Goal: Transaction & Acquisition: Purchase product/service

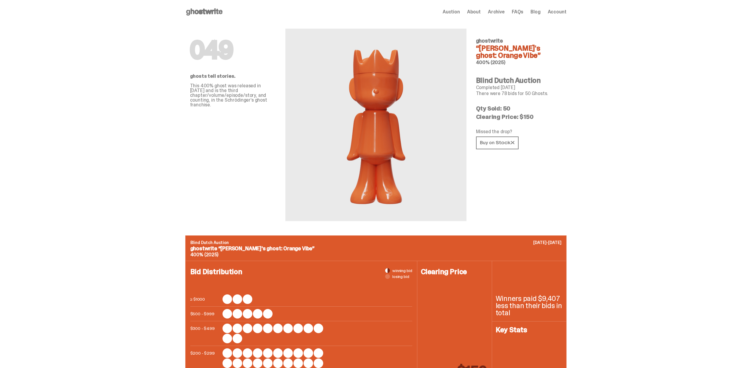
click at [455, 12] on span "Auction" at bounding box center [450, 12] width 17 height 5
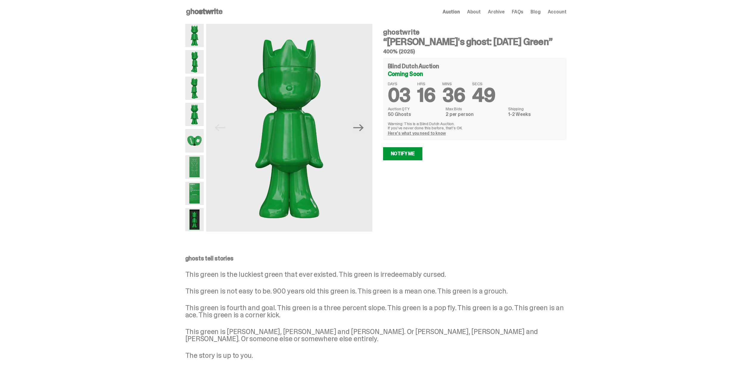
click at [497, 12] on span "Archive" at bounding box center [496, 12] width 17 height 5
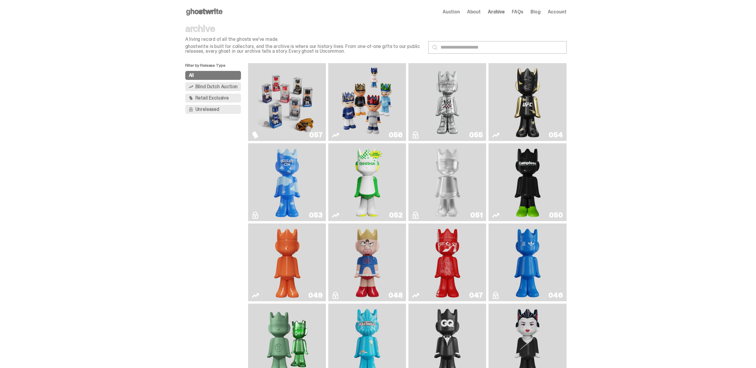
click at [366, 100] on img "Game Face (2025)" at bounding box center [367, 101] width 58 height 73
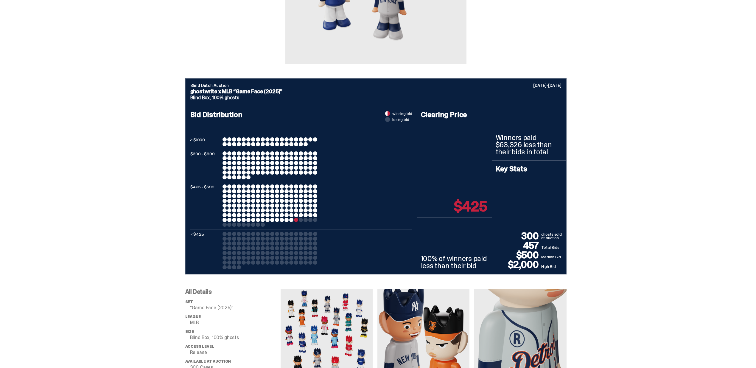
scroll to position [385, 0]
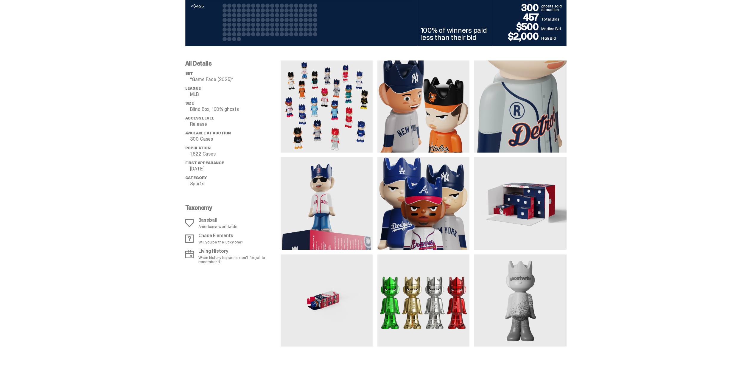
click at [332, 118] on img at bounding box center [326, 106] width 92 height 92
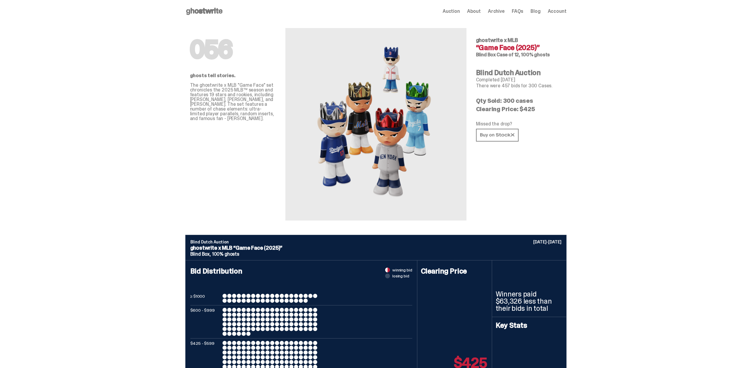
scroll to position [0, 0]
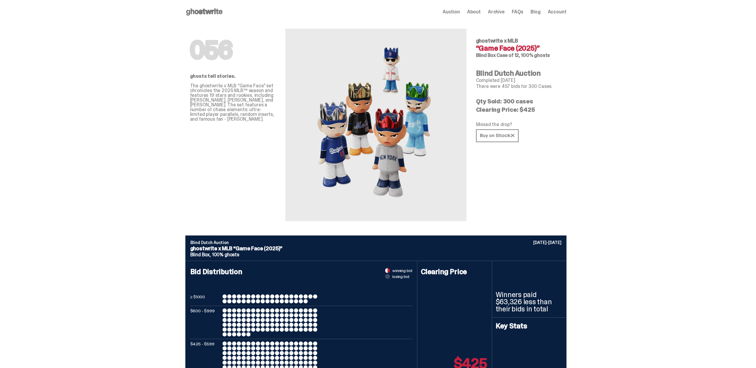
click at [562, 11] on span "Account" at bounding box center [557, 12] width 19 height 5
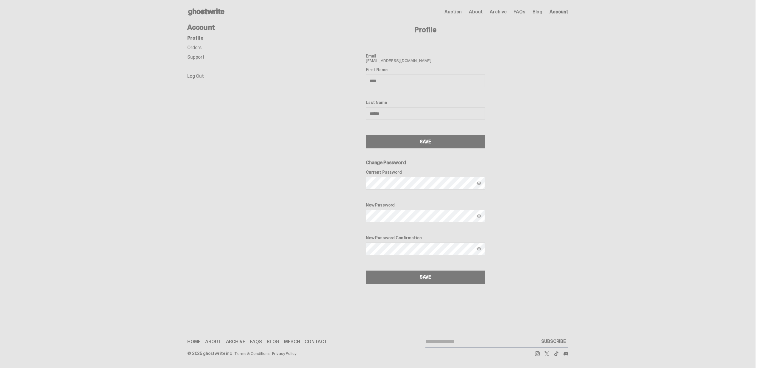
click at [506, 10] on span "Archive" at bounding box center [498, 12] width 17 height 5
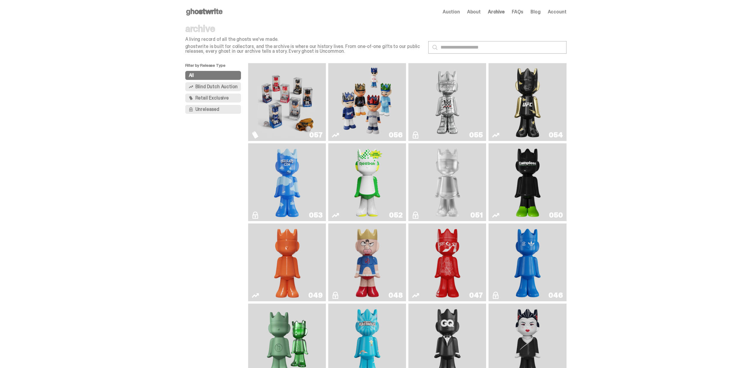
click at [207, 85] on span "Blind Dutch Auction" at bounding box center [216, 86] width 42 height 5
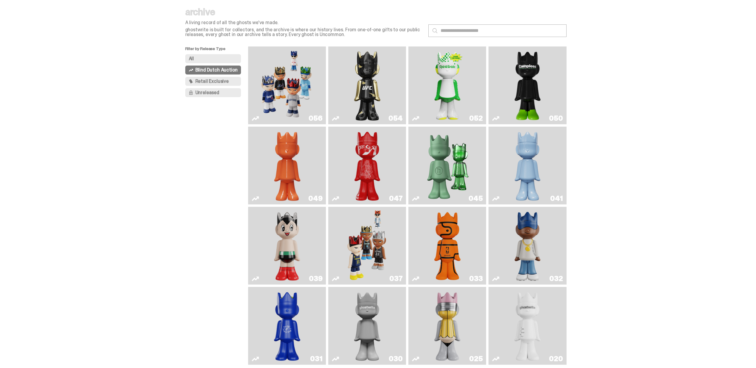
scroll to position [18, 0]
click at [460, 94] on img "Court Victory" at bounding box center [447, 84] width 32 height 73
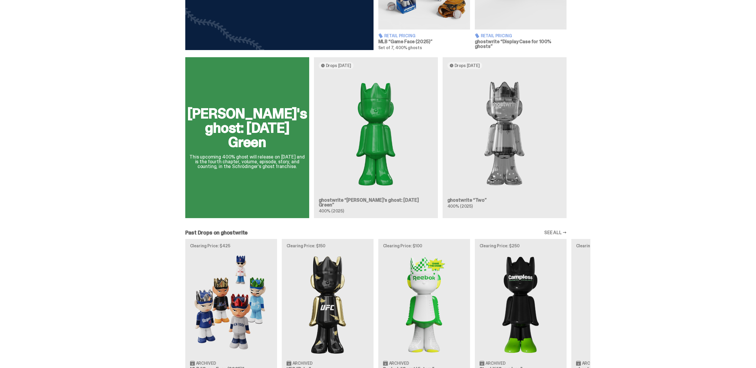
scroll to position [307, 0]
click at [497, 146] on div "Schrödinger's ghost: Sunday Green This upcoming 400% ghost will release on Augu…" at bounding box center [375, 140] width 429 height 166
click at [509, 139] on div "Schrödinger's ghost: Sunday Green This upcoming 400% ghost will release on Augu…" at bounding box center [375, 140] width 429 height 166
click at [498, 96] on div "Schrödinger's ghost: Sunday Green This upcoming 400% ghost will release on Augu…" at bounding box center [375, 140] width 429 height 166
click at [463, 62] on div "Schrödinger's ghost: Sunday Green This upcoming 400% ghost will release on Augu…" at bounding box center [375, 140] width 429 height 166
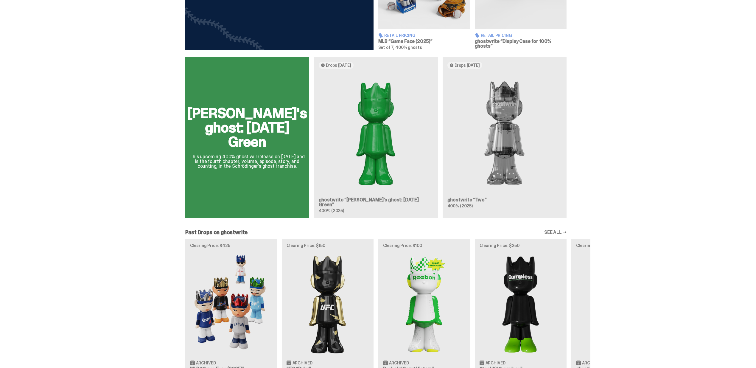
click at [455, 63] on div "Schrödinger's ghost: Sunday Green This upcoming 400% ghost will release on Augu…" at bounding box center [375, 140] width 429 height 166
click at [479, 171] on div "Schrödinger's ghost: Sunday Green This upcoming 400% ghost will release on Augu…" at bounding box center [375, 140] width 429 height 166
click at [468, 206] on div "Schrödinger's ghost: Sunday Green This upcoming 400% ghost will release on Augu…" at bounding box center [375, 140] width 429 height 166
click at [463, 204] on div "Schrödinger's ghost: Sunday Green This upcoming 400% ghost will release on Augu…" at bounding box center [375, 140] width 429 height 166
click at [507, 163] on div "Schrödinger's ghost: Sunday Green This upcoming 400% ghost will release on Augu…" at bounding box center [375, 140] width 429 height 166
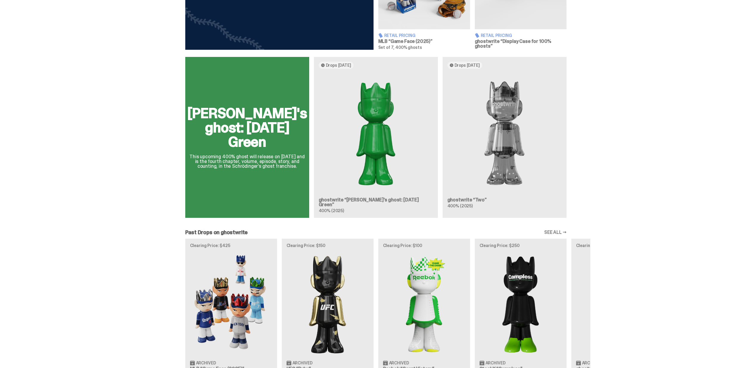
click at [510, 131] on div "Schrödinger's ghost: Sunday Green This upcoming 400% ghost will release on Augu…" at bounding box center [375, 140] width 429 height 166
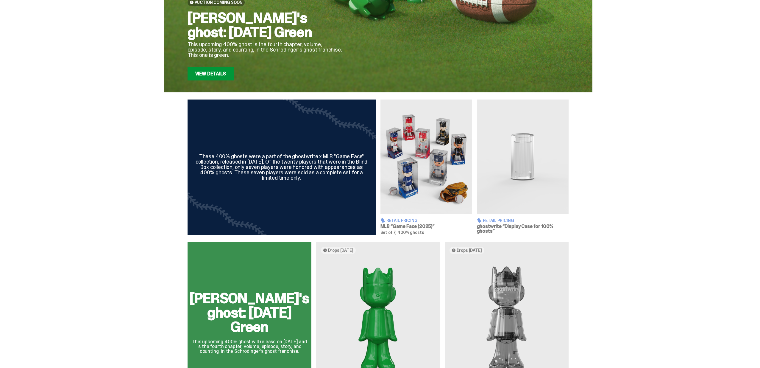
scroll to position [0, 0]
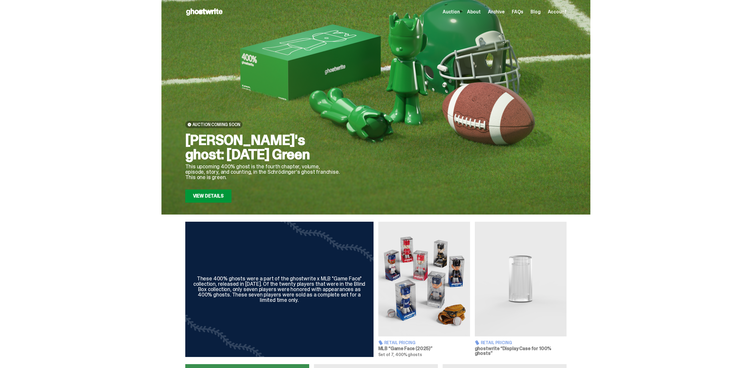
click at [514, 278] on img at bounding box center [521, 279] width 92 height 115
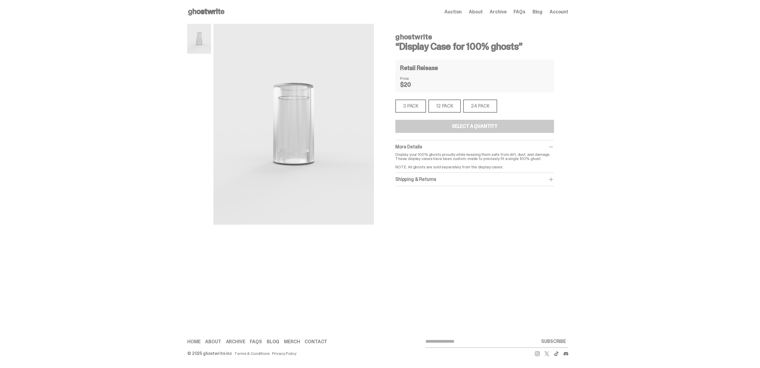
click at [490, 104] on div "24 PACK" at bounding box center [480, 105] width 34 height 13
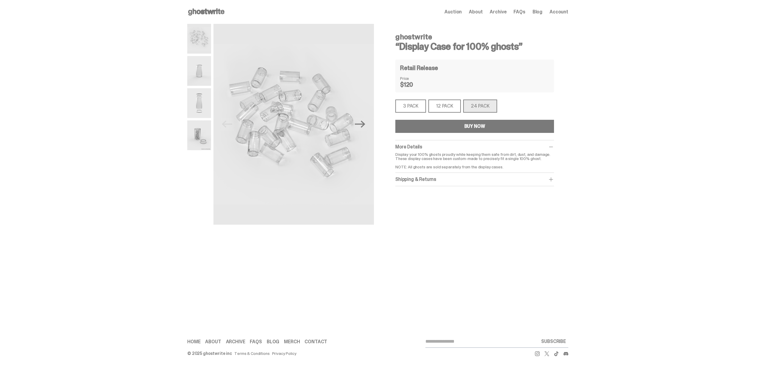
click at [414, 108] on div "3 PACK" at bounding box center [410, 105] width 31 height 13
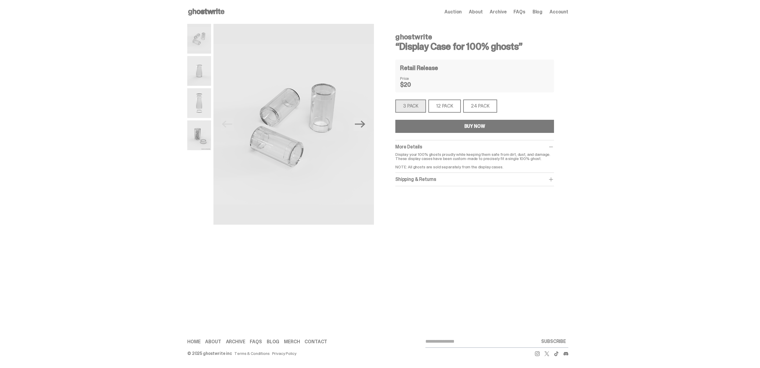
click at [486, 107] on div "24 PACK" at bounding box center [480, 105] width 34 height 13
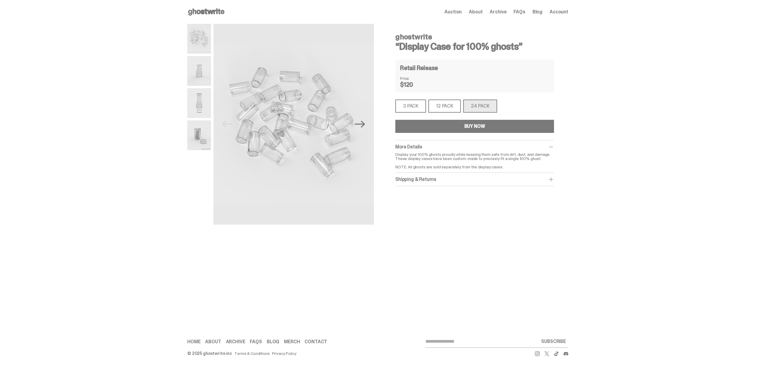
click at [200, 129] on img at bounding box center [199, 135] width 24 height 30
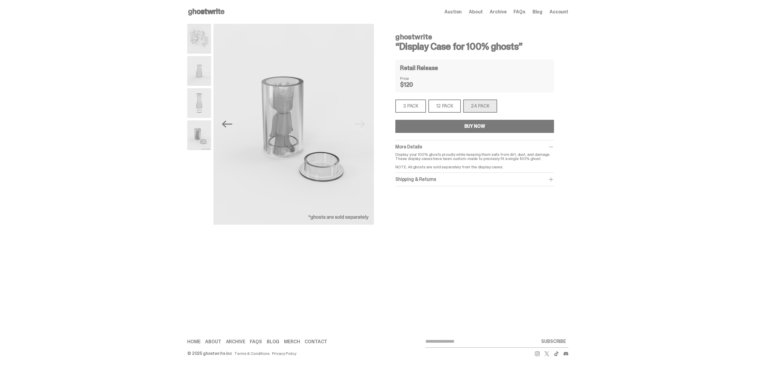
click at [204, 110] on img at bounding box center [199, 103] width 24 height 30
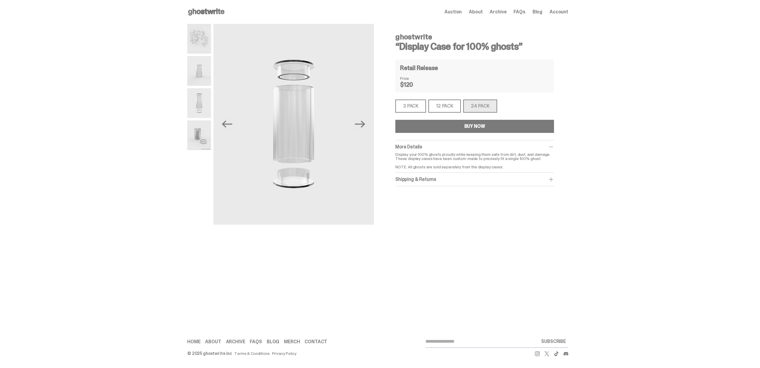
click at [199, 44] on img at bounding box center [199, 39] width 24 height 30
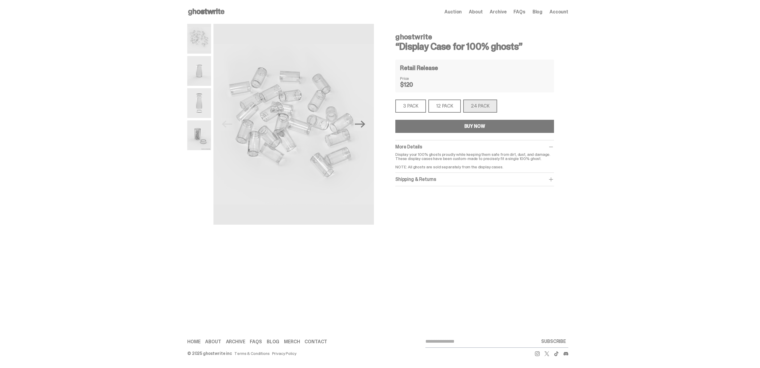
click at [195, 141] on img at bounding box center [199, 135] width 24 height 30
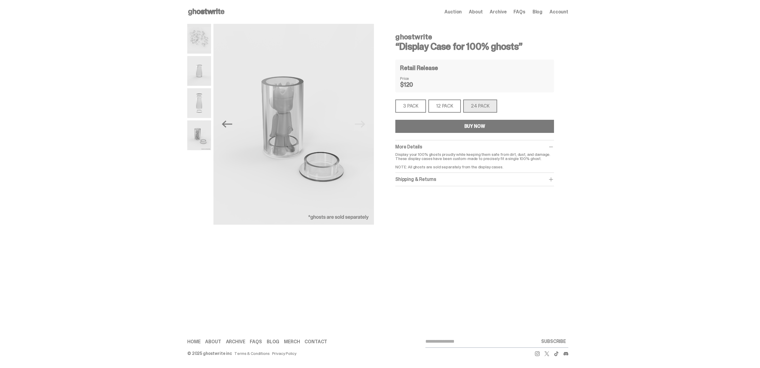
click at [441, 180] on div "Shipping & Returns" at bounding box center [474, 179] width 159 height 6
click at [194, 137] on img at bounding box center [199, 135] width 24 height 30
